Goal: Check status: Check status

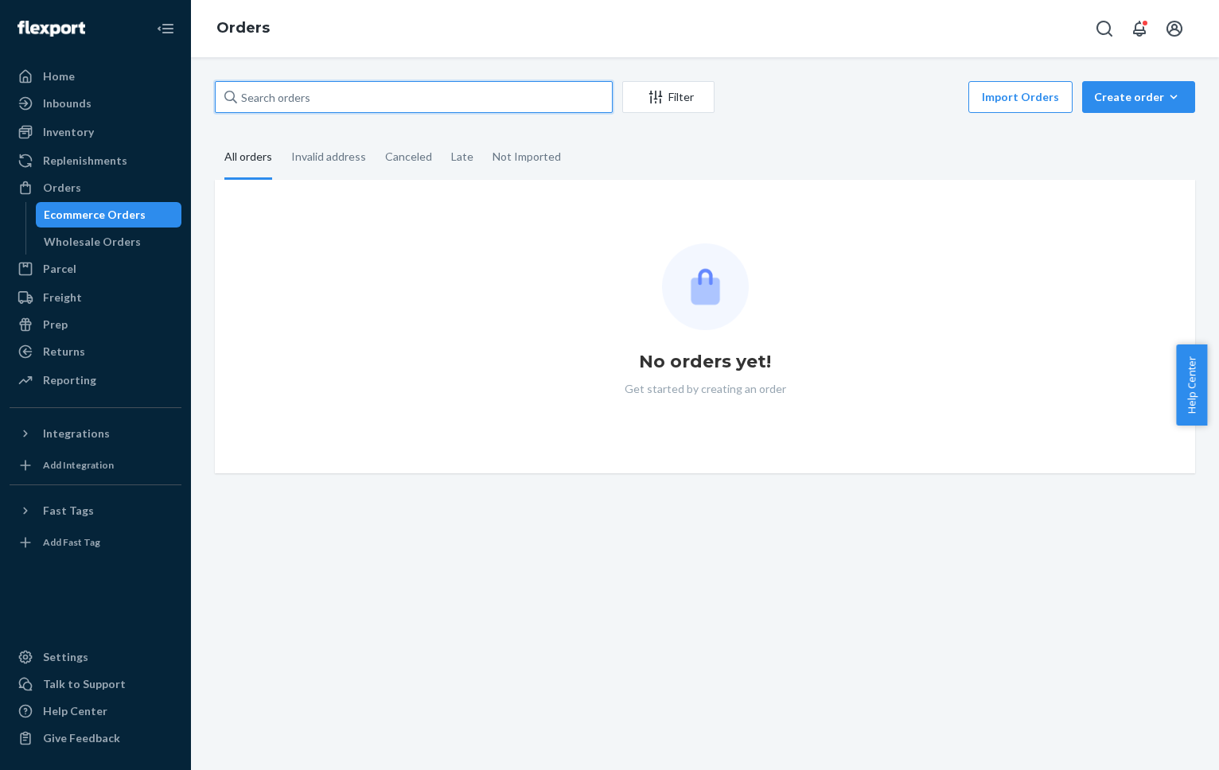
click at [326, 97] on input "text" at bounding box center [414, 97] width 398 height 32
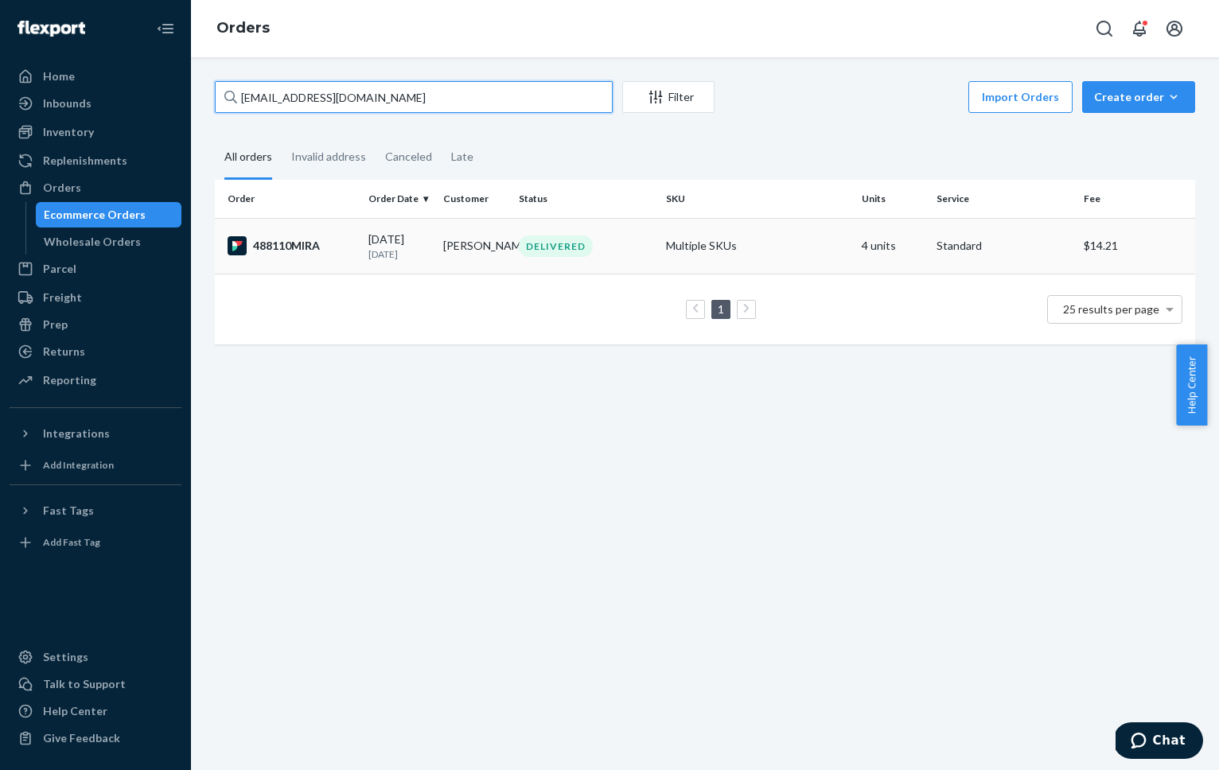
type input "[EMAIL_ADDRESS][DOMAIN_NAME]"
click at [283, 245] on div "488110MIRA" at bounding box center [292, 245] width 128 height 19
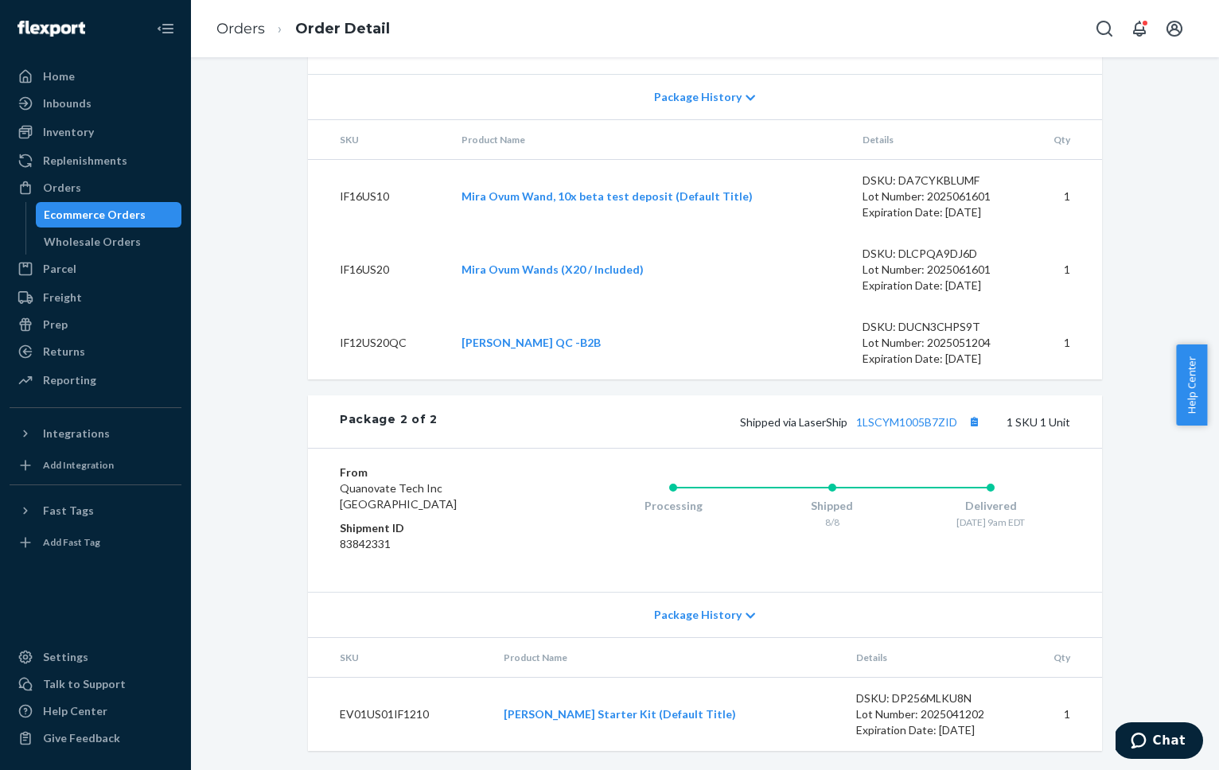
scroll to position [959, 0]
click at [898, 420] on link "1LSCYM1005B7ZID" at bounding box center [906, 422] width 101 height 14
drag, startPoint x: 728, startPoint y: 419, endPoint x: 952, endPoint y: 426, distance: 223.7
click at [952, 426] on div "Shipped via LaserShip 1LSCYM1005B7ZID 1 SKU 1 Unit" at bounding box center [754, 421] width 633 height 21
copy span "Shipped via LaserShip 1LSCYM1005B7ZID"
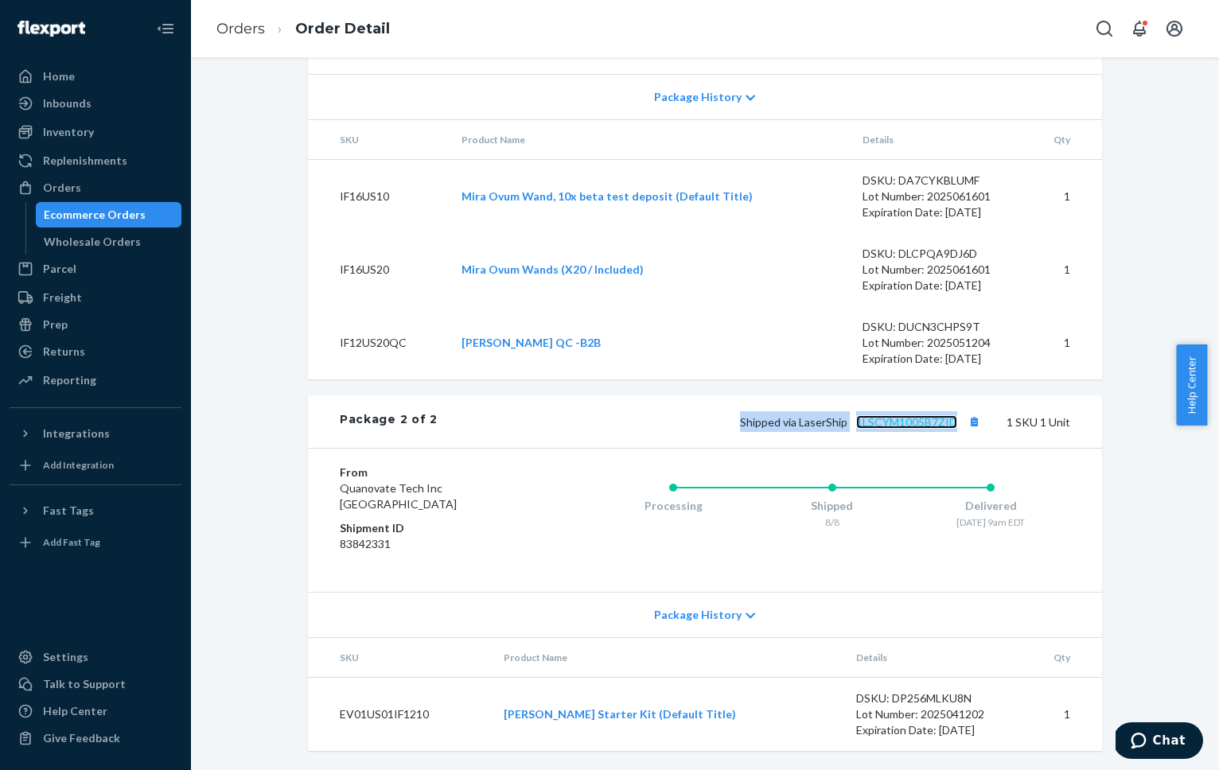
click at [899, 424] on link "1LSCYM1005B7ZID" at bounding box center [906, 422] width 101 height 14
click at [702, 618] on span "Package History" at bounding box center [698, 615] width 88 height 16
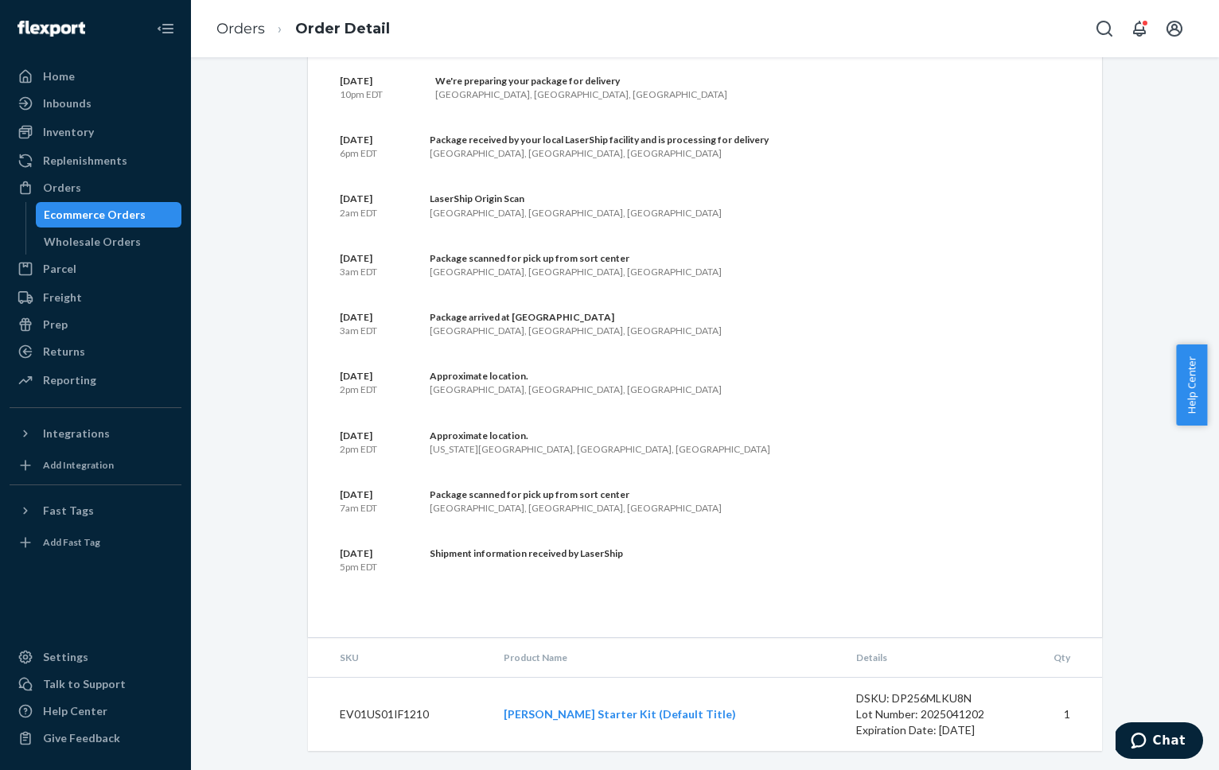
scroll to position [1673, 0]
drag, startPoint x: 517, startPoint y: 710, endPoint x: 715, endPoint y: 716, distance: 198.3
click at [715, 716] on td "[PERSON_NAME] Starter Kit (Default Title)" at bounding box center [667, 715] width 353 height 74
copy link "[PERSON_NAME] Starter Kit (Default Title)"
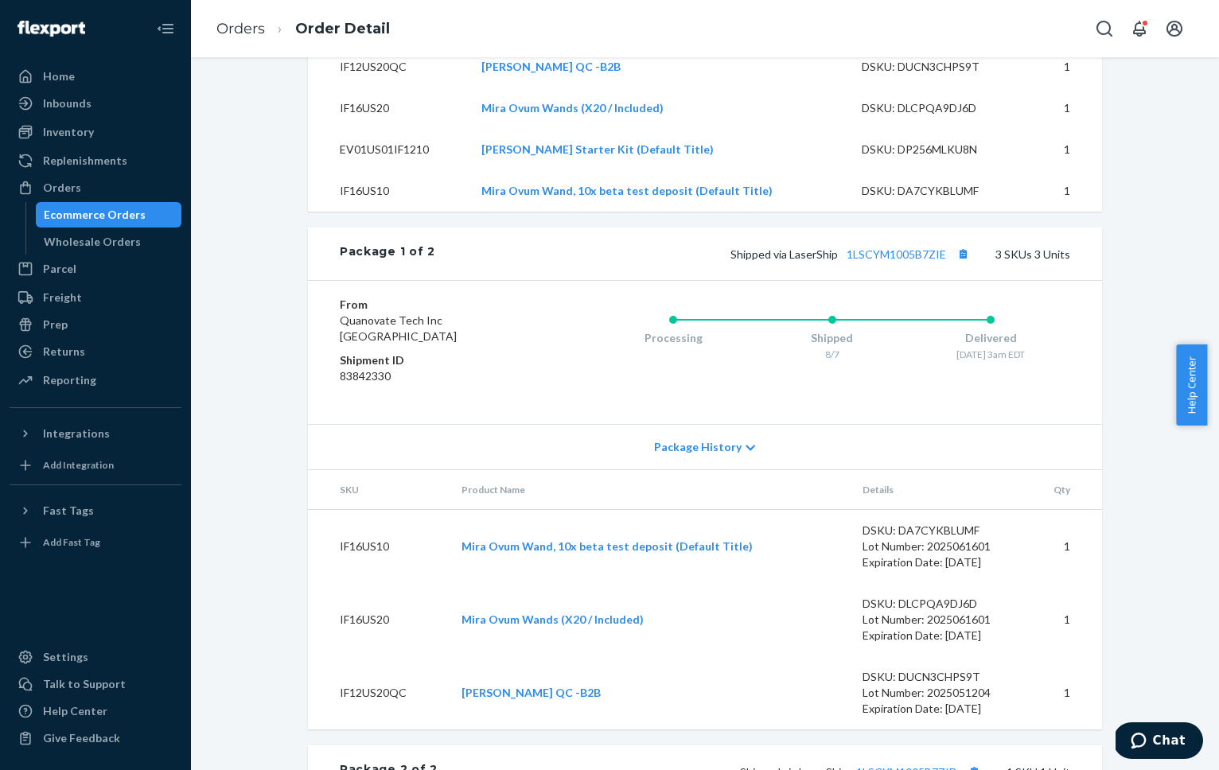
scroll to position [575, 0]
click at [684, 472] on div "Package History" at bounding box center [705, 449] width 794 height 45
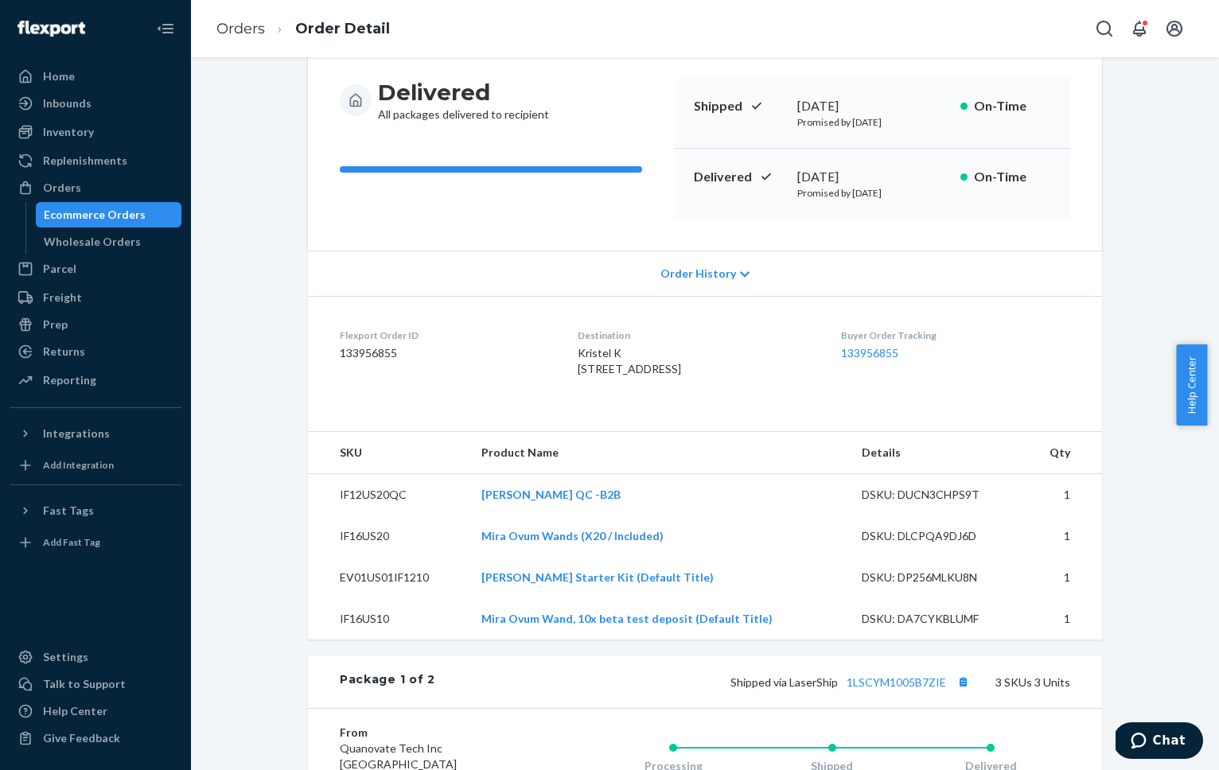
scroll to position [225, 0]
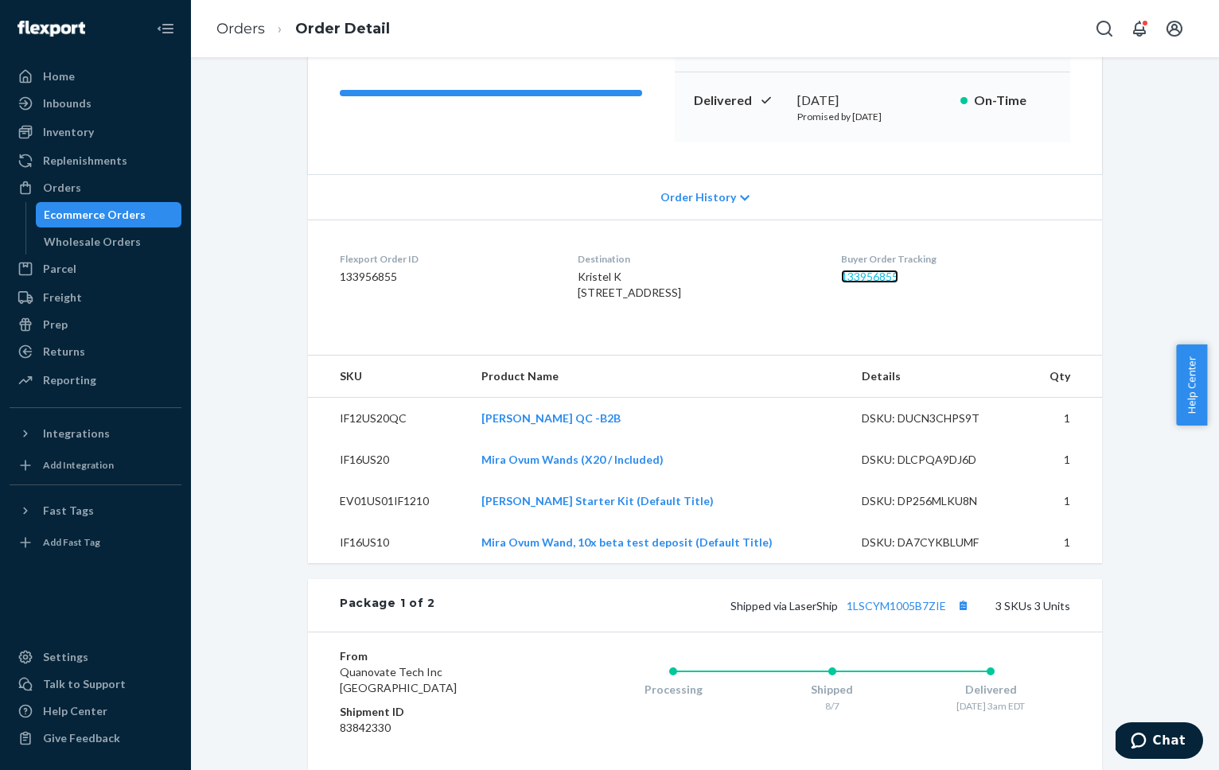
click at [879, 281] on link "133956855" at bounding box center [869, 277] width 57 height 14
